Goal: Task Accomplishment & Management: Manage account settings

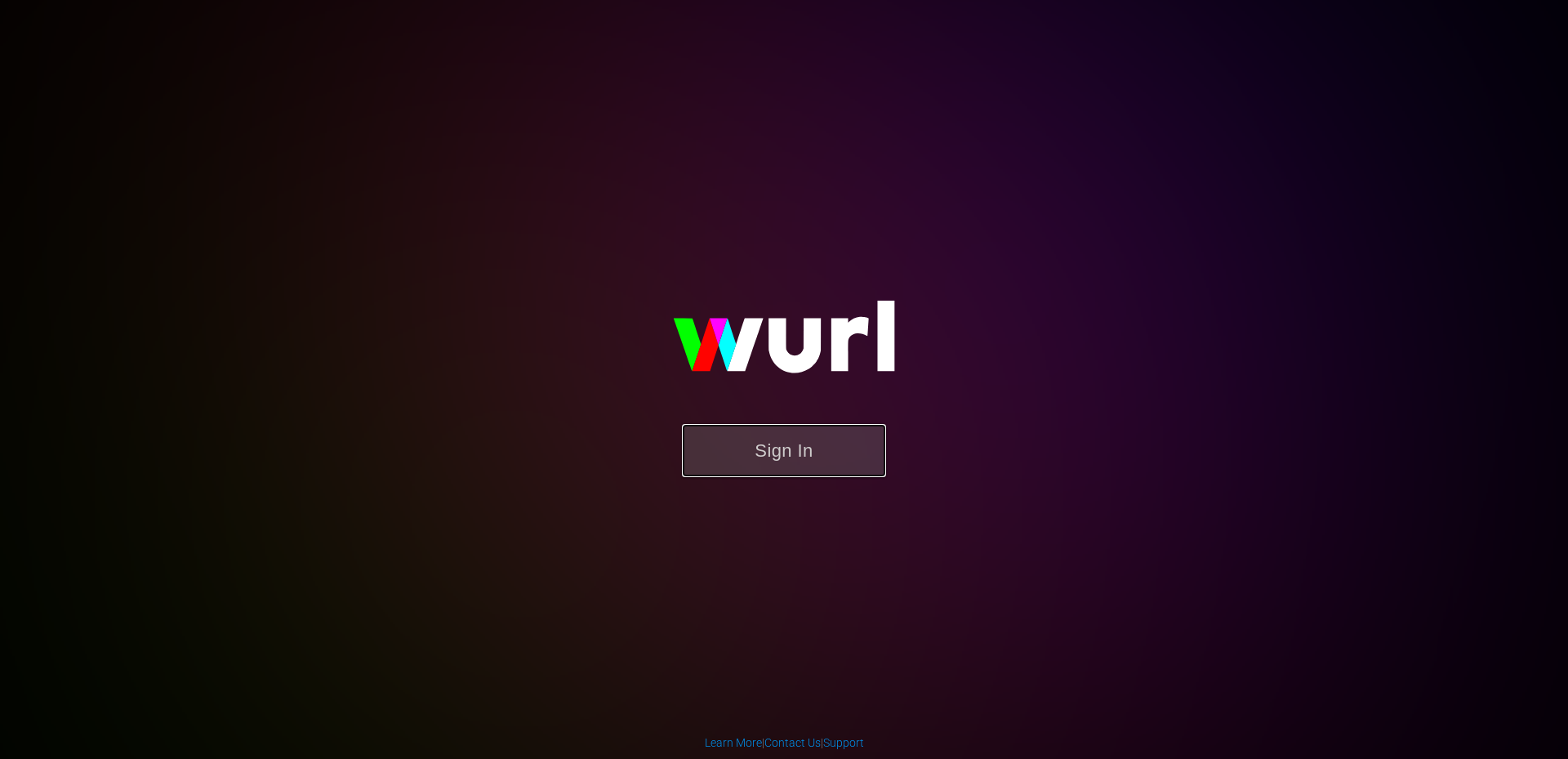
click at [768, 443] on button "Sign In" at bounding box center [784, 450] width 204 height 53
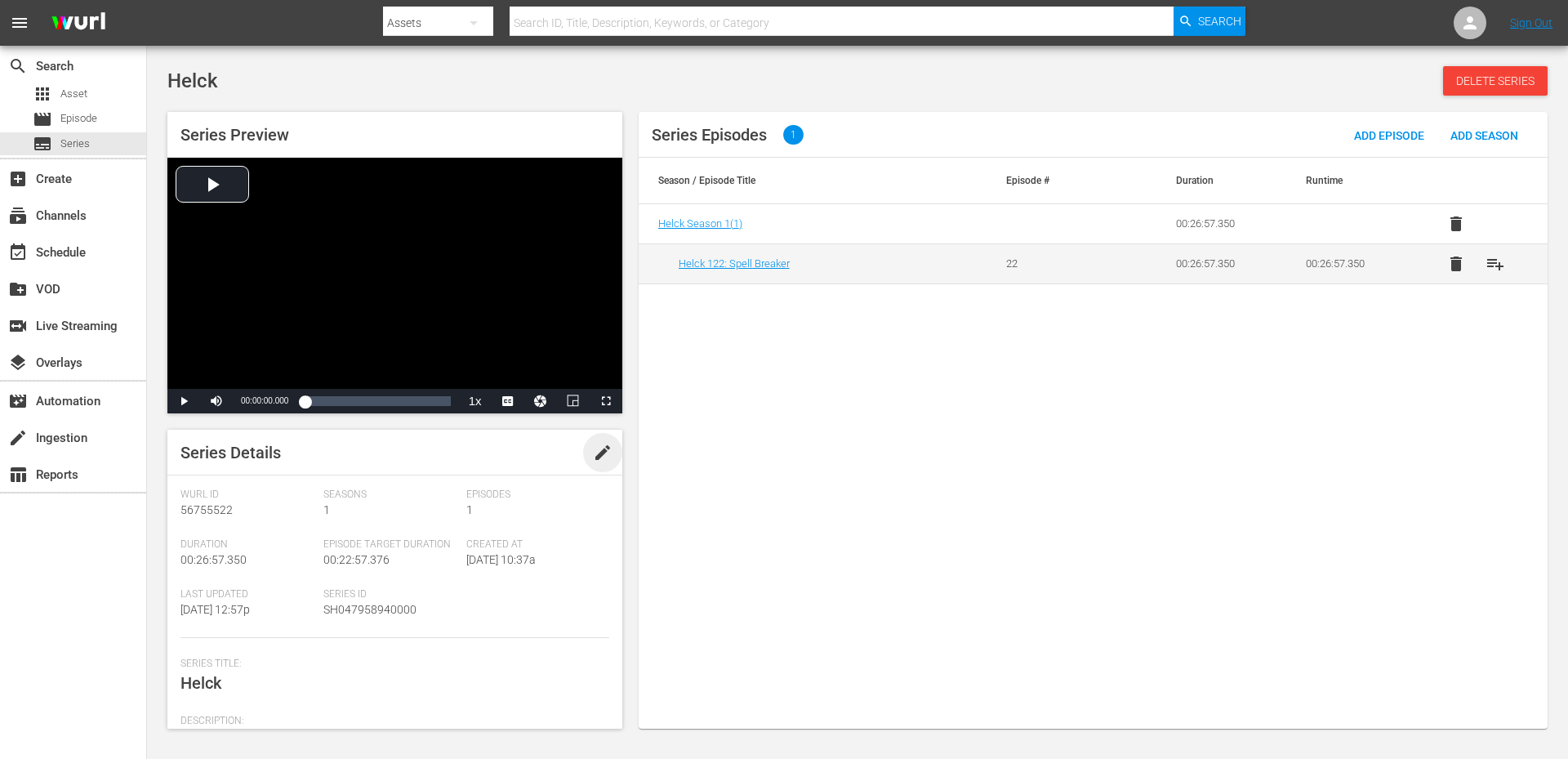
click at [593, 456] on span "edit" at bounding box center [602, 452] width 20 height 20
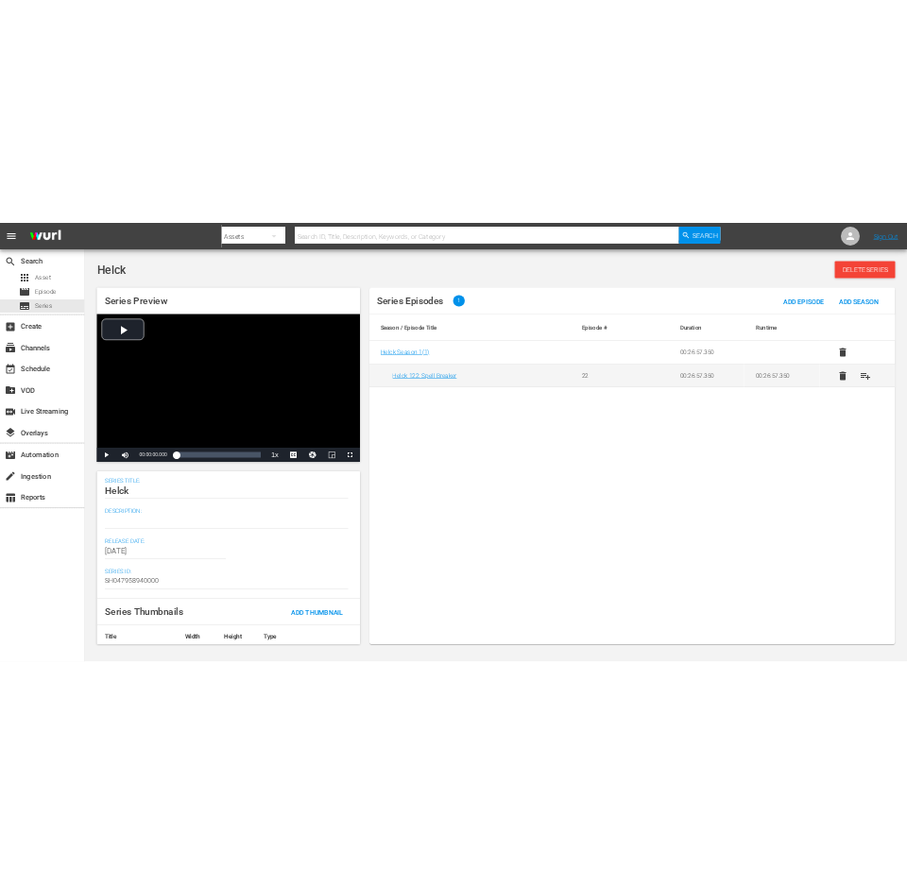
scroll to position [252, 0]
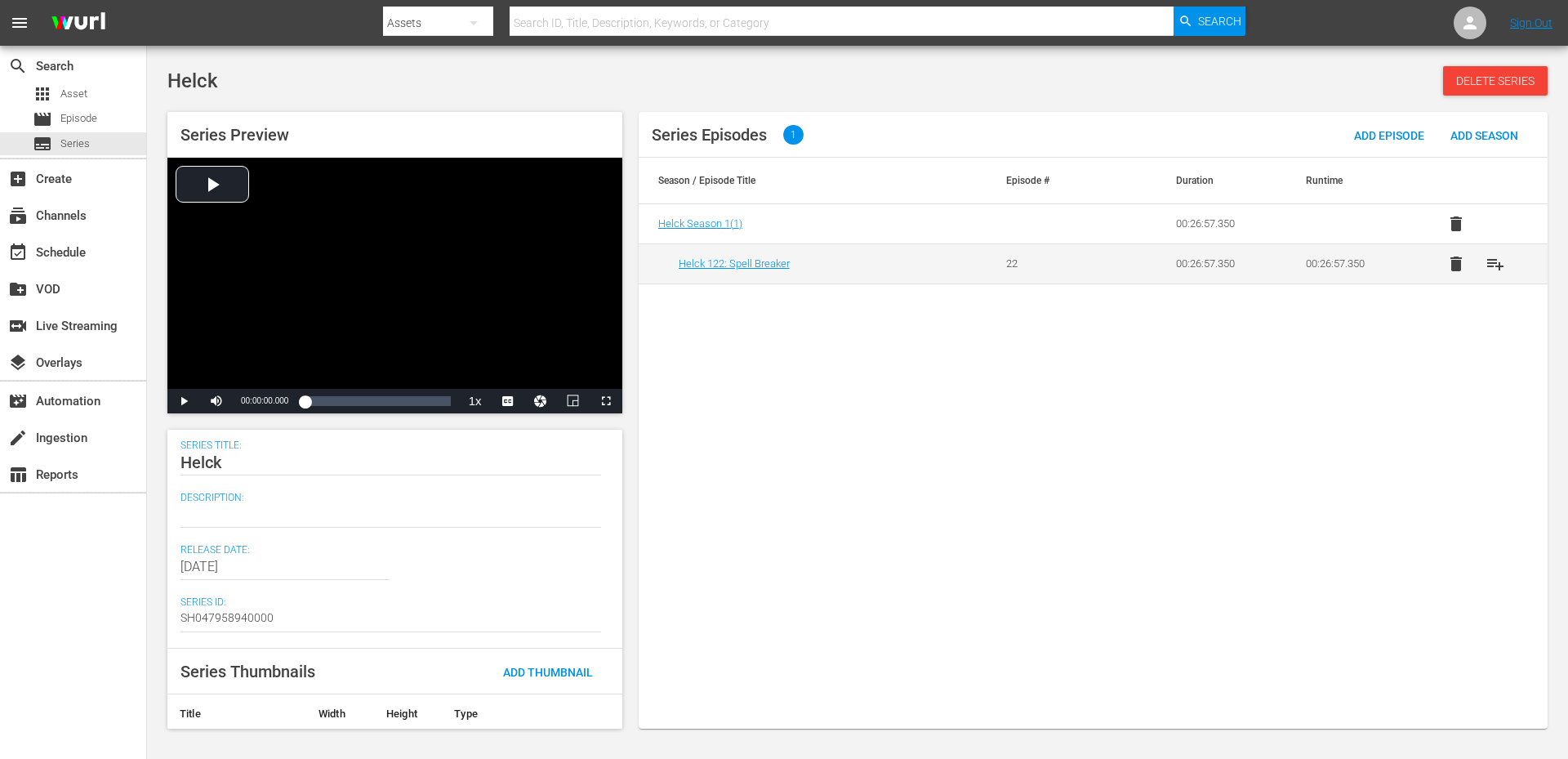
click at [1047, 462] on div "Series Episodes 1 Add Episode Add Season Season / Episode Title Episode # Durat…" at bounding box center [1093, 419] width 909 height 616
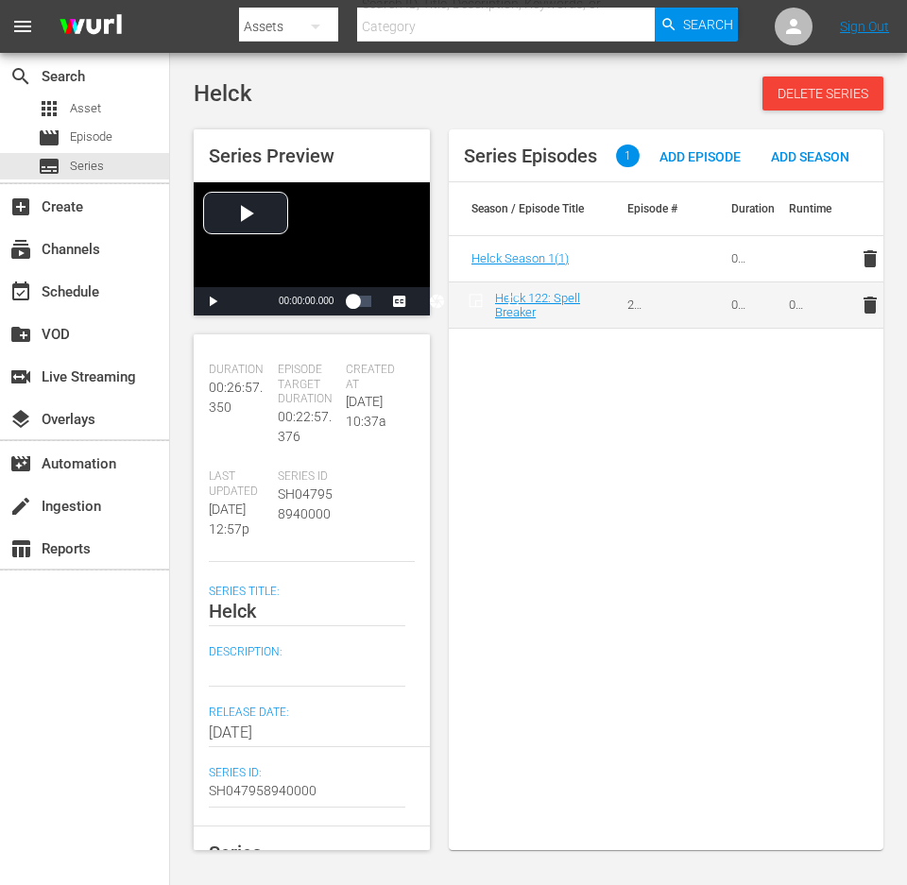
scroll to position [297, 0]
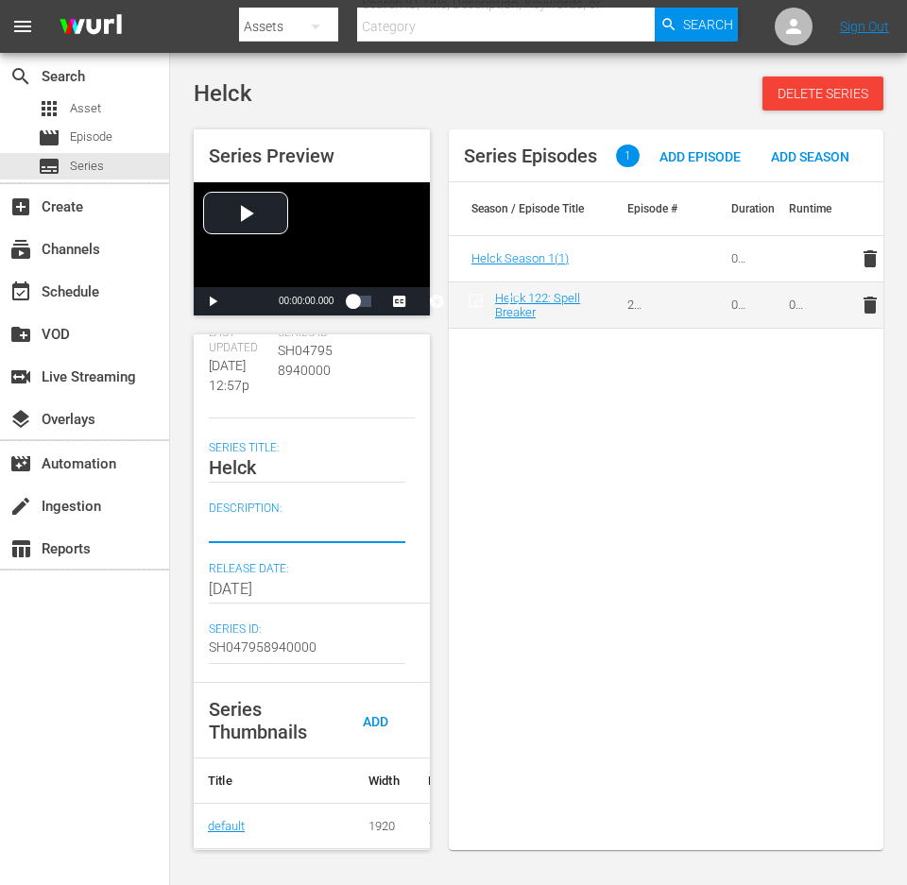
click at [224, 524] on textarea at bounding box center [307, 528] width 197 height 23
paste textarea "The Demon Lord is defeated by a human hero. To find his replacement, the demonk…"
type textarea "The Demon Lord is defeated by a human hero. To find his replacement, the demonk…"
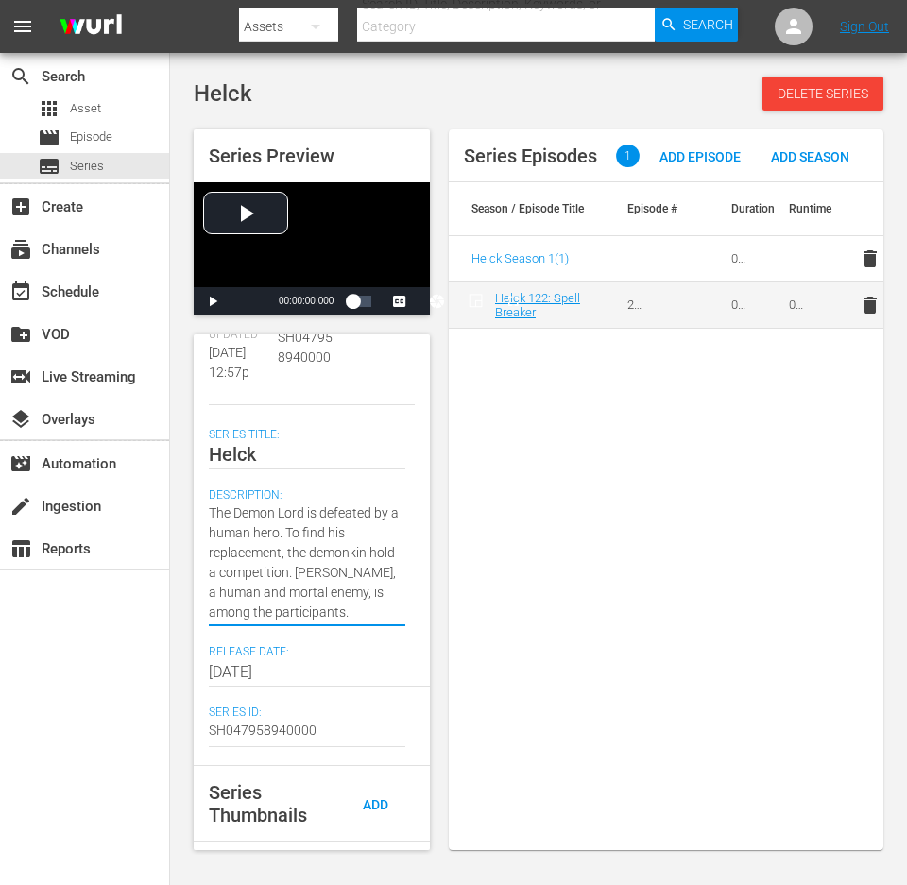
type textarea "The Demon Lord is defeated by a human hero. To find his replacement, the demonk…"
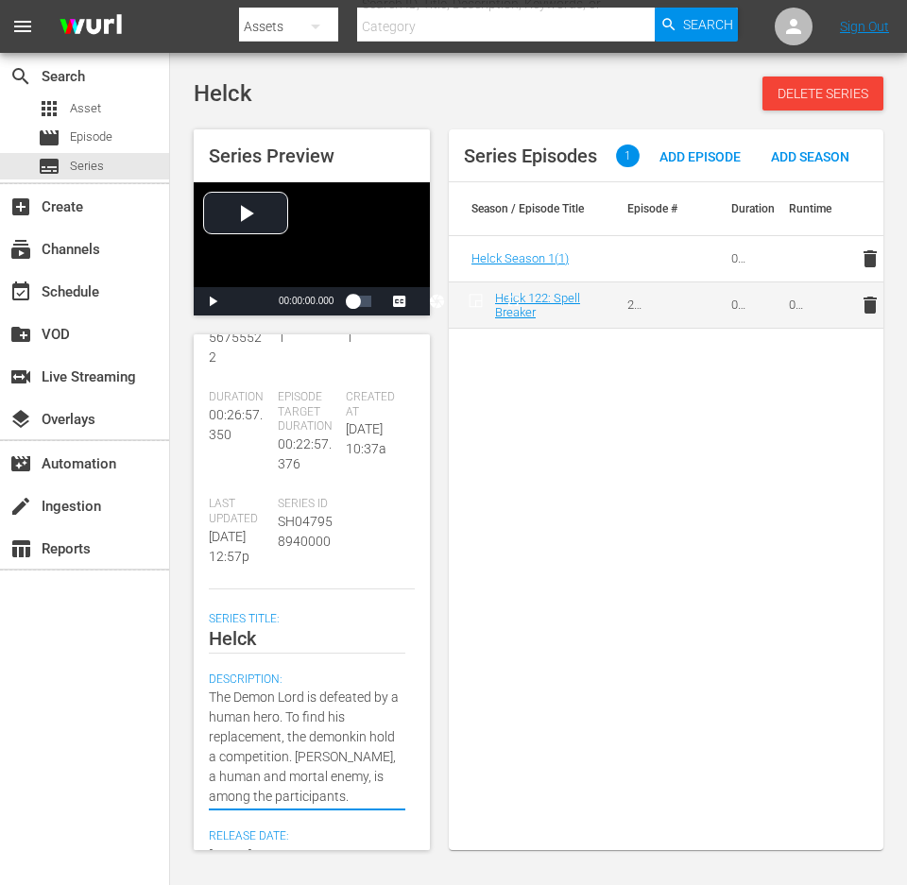
scroll to position [0, 0]
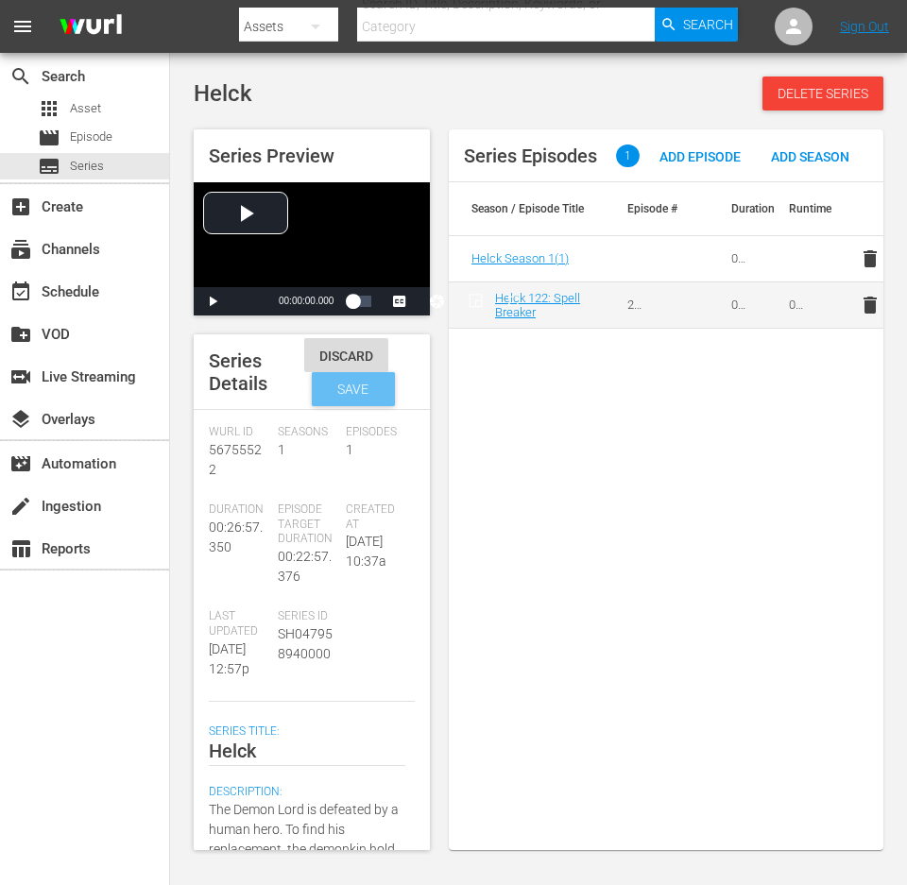
type textarea "The Demon Lord is defeated by a human hero. To find his replacement, the demonk…"
click at [337, 394] on span "Save" at bounding box center [352, 389] width 61 height 15
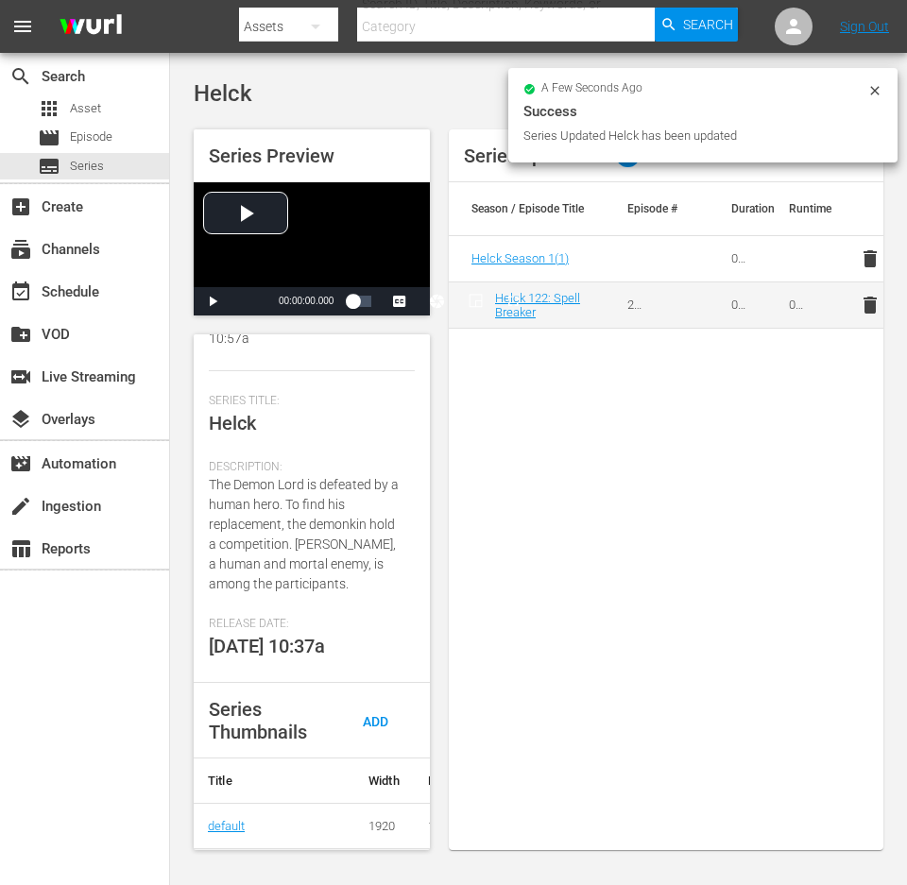
scroll to position [321, 0]
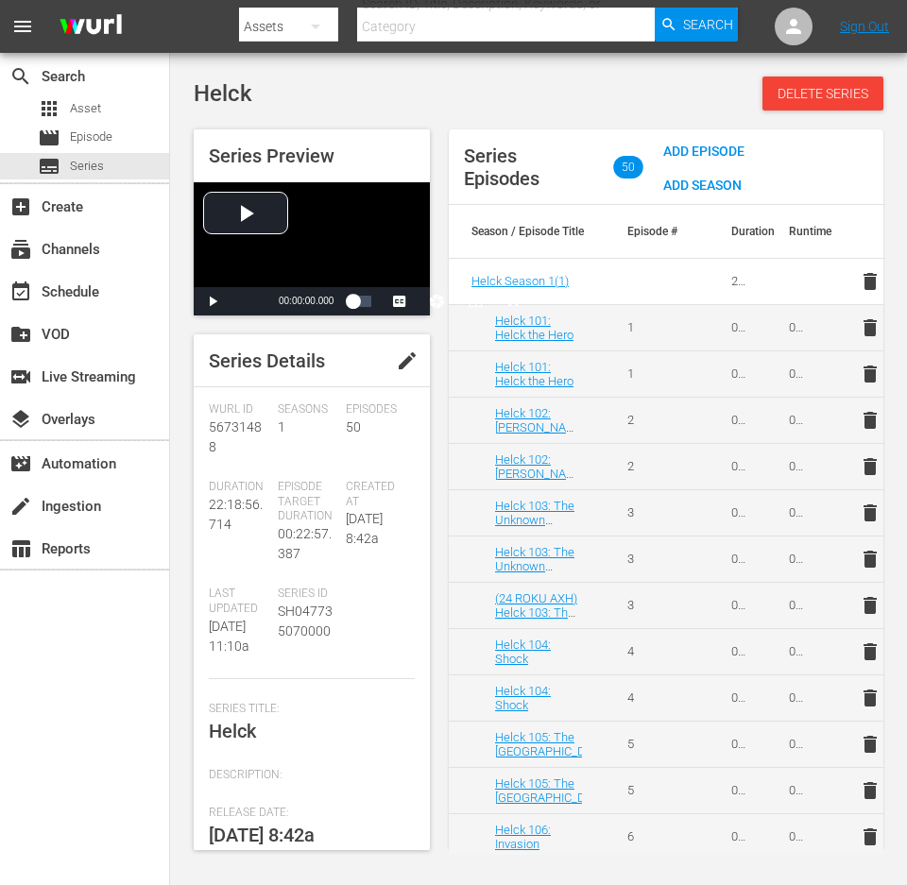
click at [406, 358] on span "edit" at bounding box center [407, 361] width 23 height 23
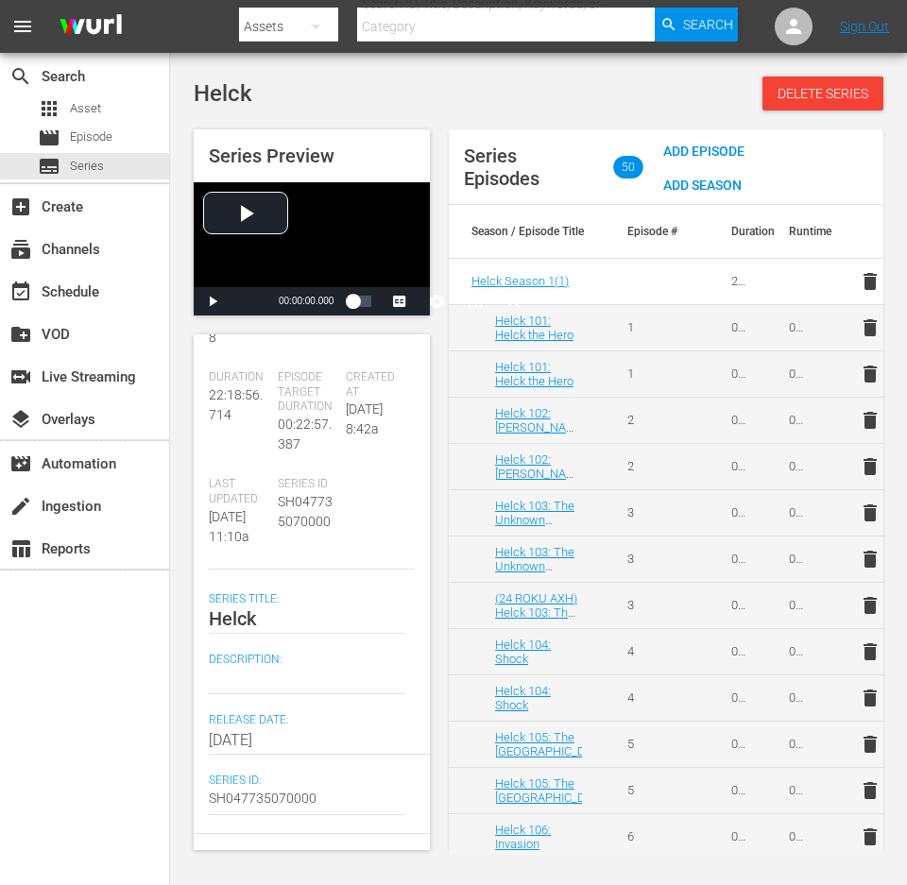
scroll to position [297, 0]
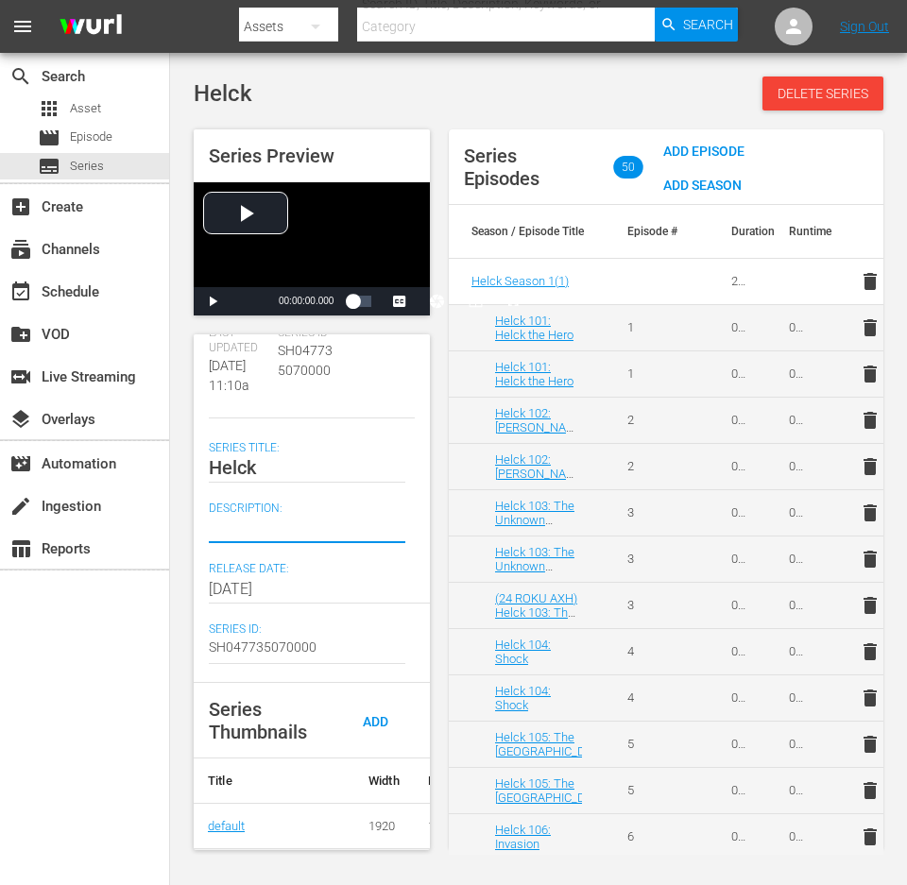
click at [255, 517] on textarea at bounding box center [307, 528] width 197 height 23
paste textarea "The Demon Lord is defeated by a human hero. To find his replacement, the demonk…"
type textarea "The Demon Lord is defeated by a human hero. To find his replacement, the demonk…"
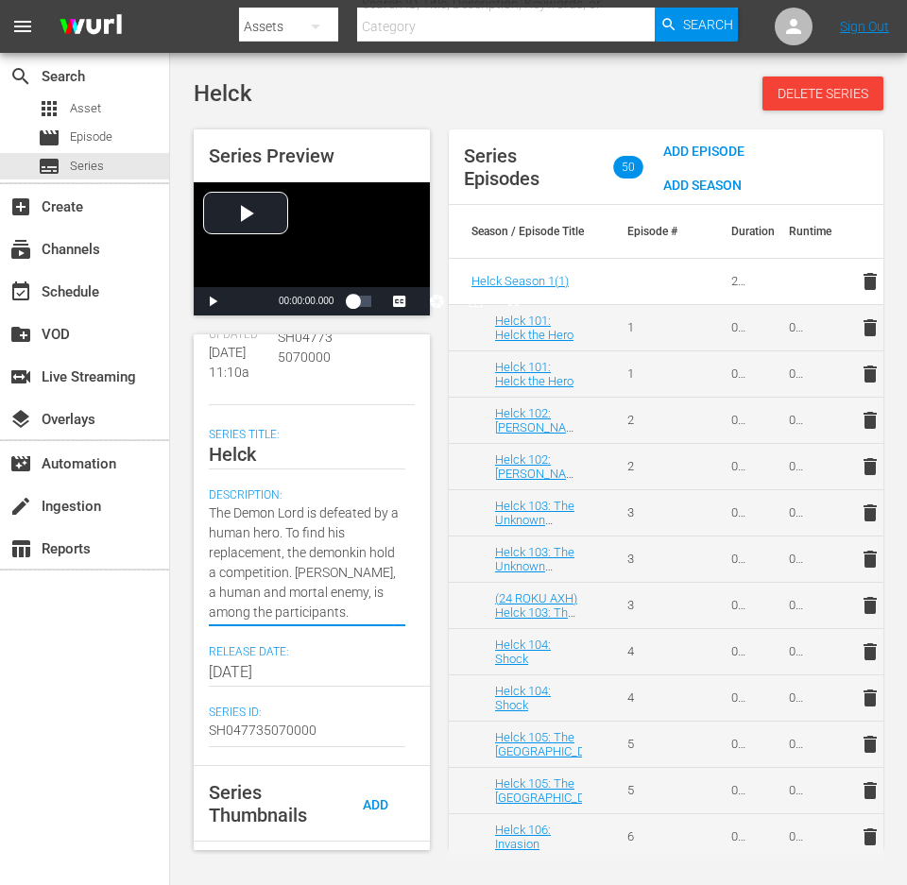
type textarea "The Demon Lord is defeated by a human hero. To find his replacement, the demonk…"
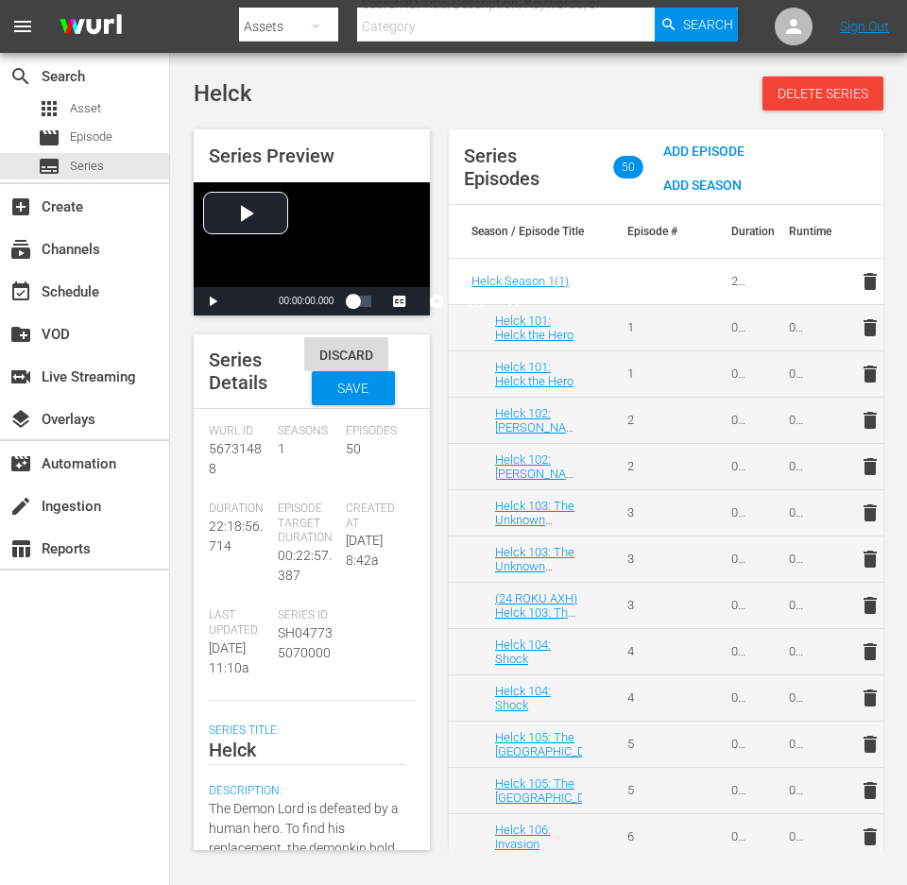
scroll to position [0, 0]
type textarea "The Demon Lord is defeated by a human hero. To find his replacement, the demonk…"
click at [362, 376] on div "Save" at bounding box center [353, 389] width 83 height 34
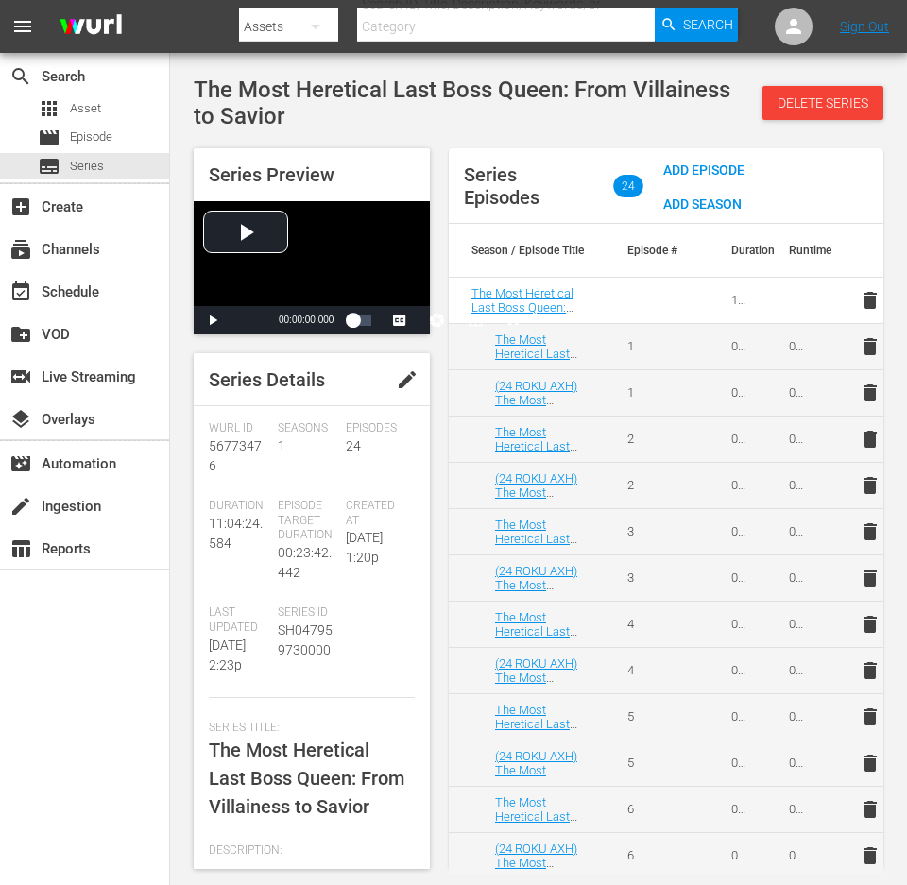
click at [403, 385] on span "edit" at bounding box center [407, 379] width 23 height 23
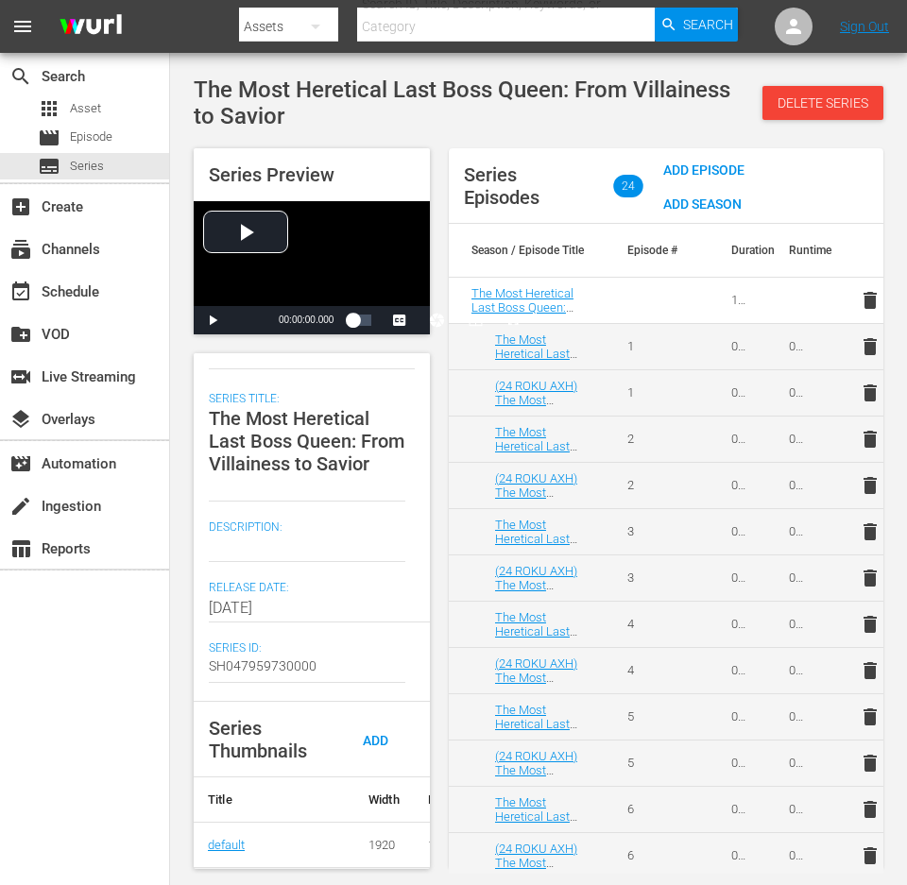
scroll to position [365, 0]
click at [236, 541] on textarea at bounding box center [307, 547] width 197 height 23
paste textarea "The selfish crown princess changes for the better, her newfound precognition de…"
type textarea "The selfish crown princess changes for the better, her newfound precognition de…"
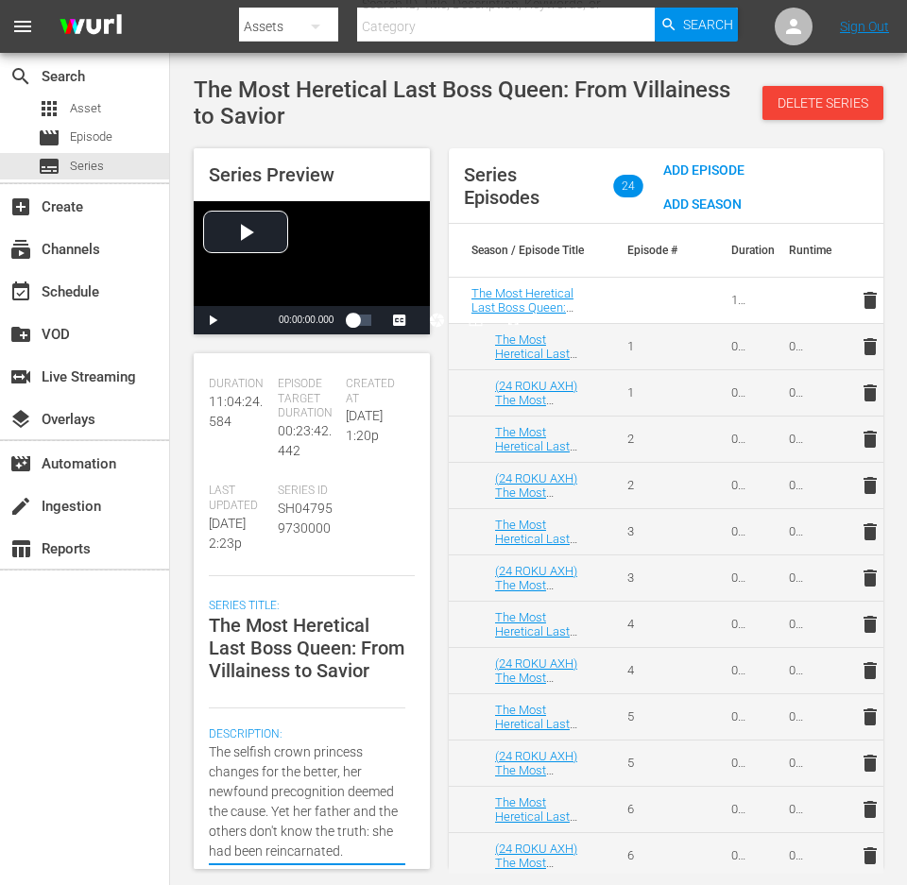
scroll to position [0, 0]
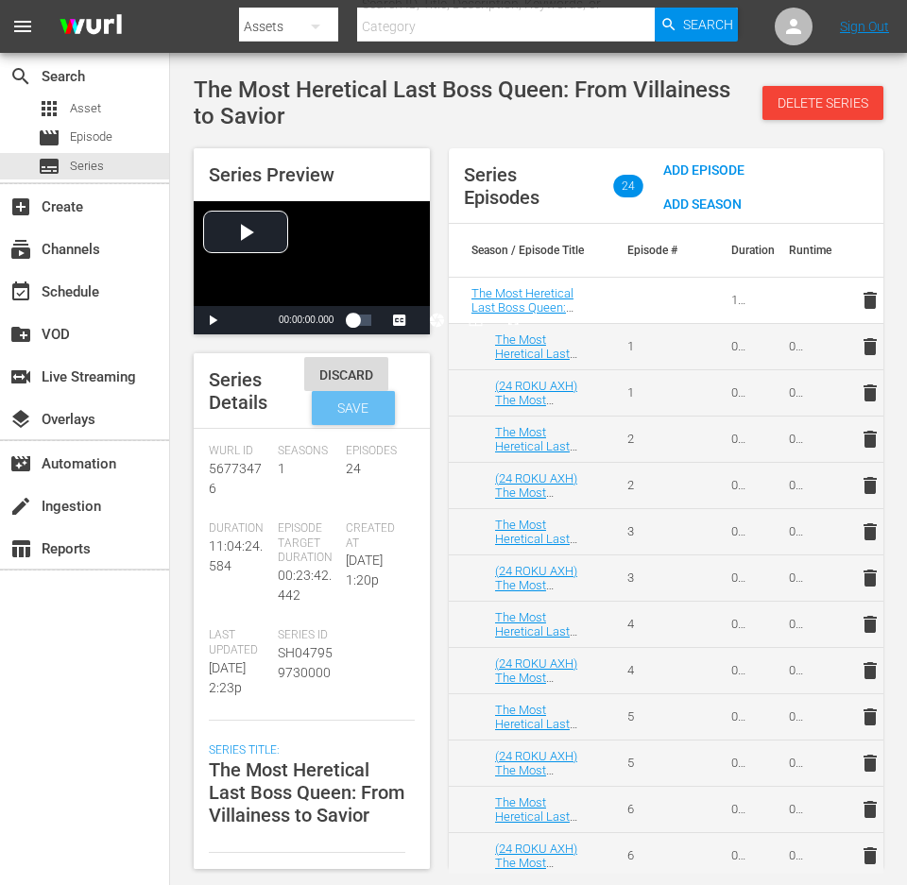
type textarea "The selfish crown princess changes for the better, her newfound precognition de…"
click at [352, 418] on div "Save" at bounding box center [353, 408] width 83 height 34
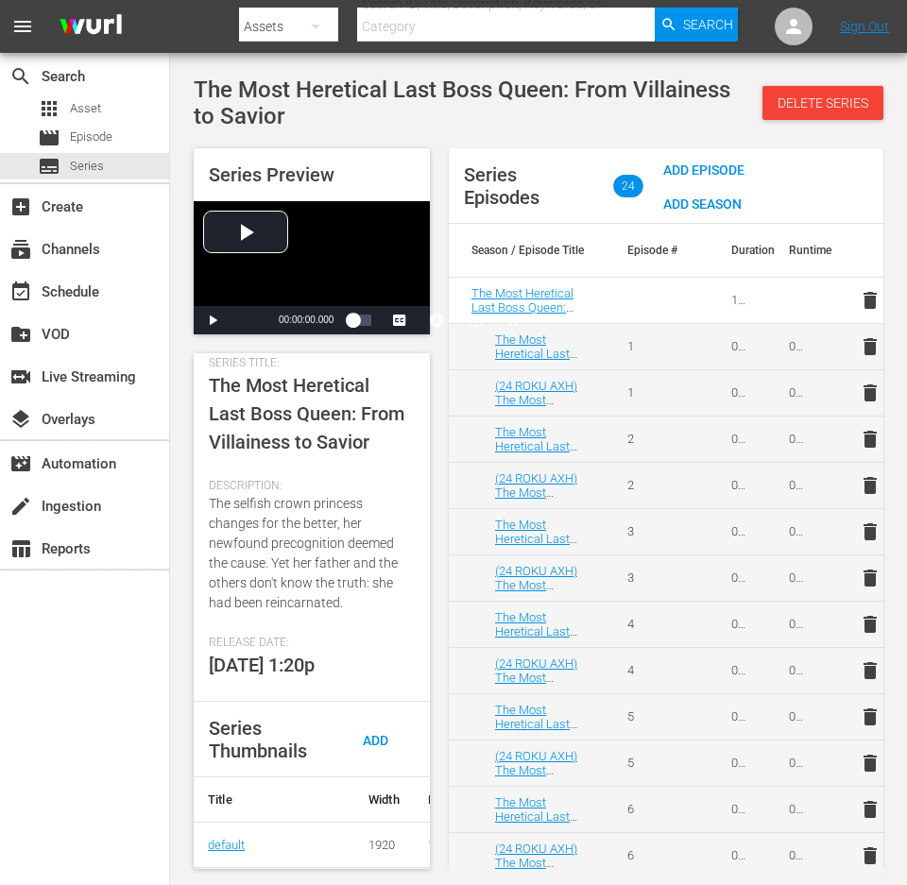
scroll to position [406, 0]
